Goal: Find specific page/section

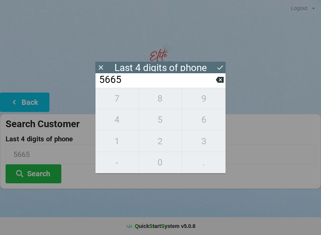
scroll to position [6, 0]
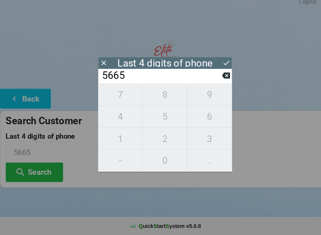
click at [213, 74] on input "5665" at bounding box center [156, 80] width 117 height 12
click at [221, 77] on icon at bounding box center [220, 80] width 8 height 6
click at [222, 78] on icon at bounding box center [220, 80] width 8 height 6
click at [219, 79] on icon at bounding box center [220, 80] width 8 height 8
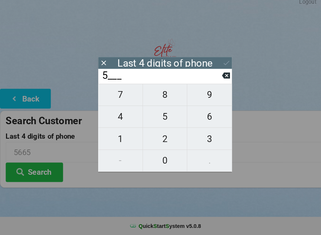
type input "____"
click at [120, 96] on span "7" at bounding box center [116, 99] width 43 height 16
type input "7___"
click at [121, 93] on span "7" at bounding box center [116, 99] width 43 height 16
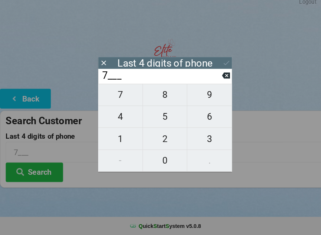
type input "77__"
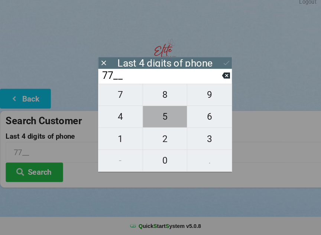
click at [162, 116] on span "5" at bounding box center [160, 120] width 43 height 16
type input "775_"
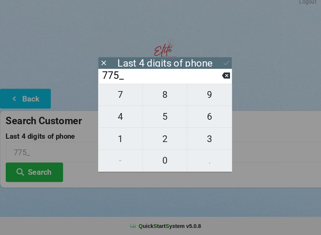
click at [121, 115] on span "4" at bounding box center [116, 120] width 43 height 16
type input "7754"
click at [222, 63] on icon at bounding box center [220, 67] width 8 height 8
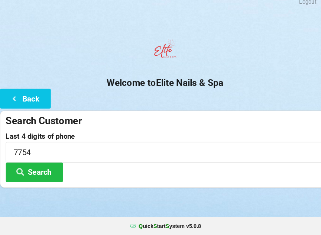
click at [45, 176] on button "Search" at bounding box center [34, 173] width 56 height 19
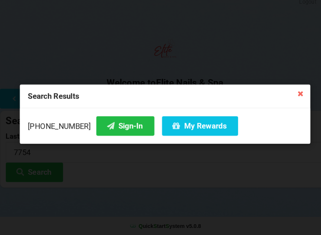
click at [118, 124] on button "Sign-In" at bounding box center [122, 128] width 56 height 19
